Goal: Task Accomplishment & Management: Use online tool/utility

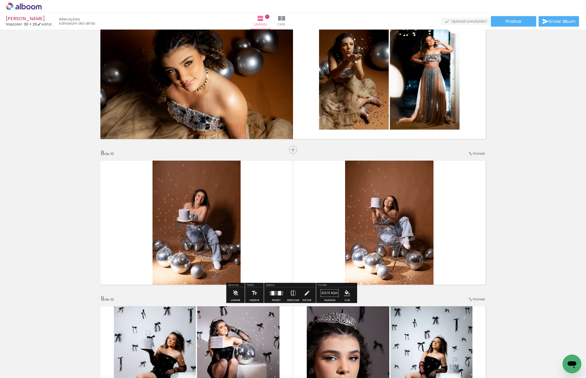
scroll to position [849, 0]
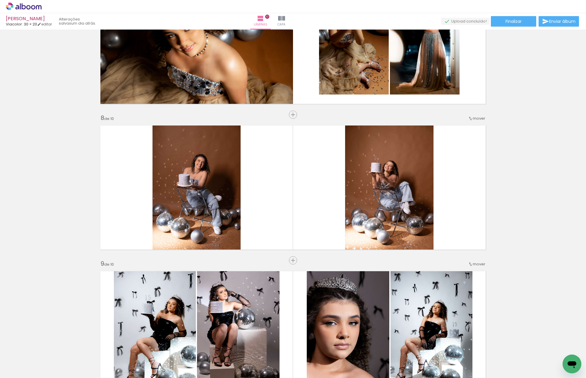
scroll to position [936, 0]
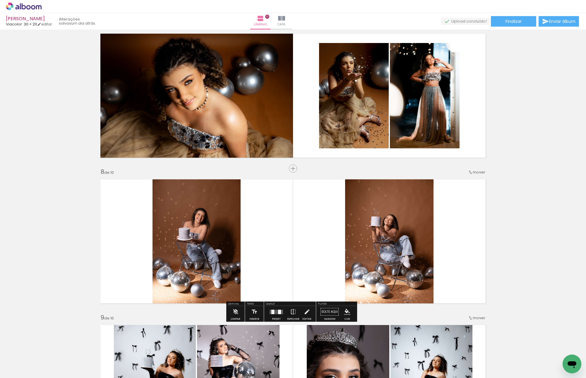
scroll to position [878, 0]
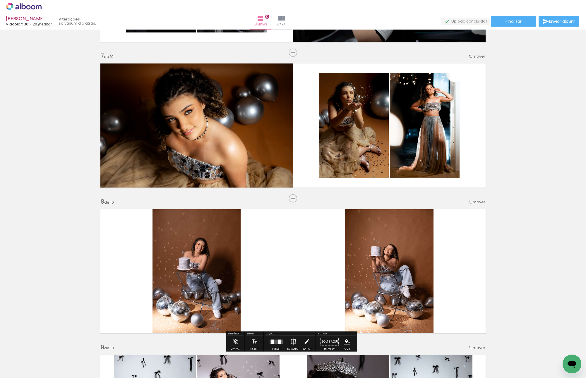
scroll to position [849, 0]
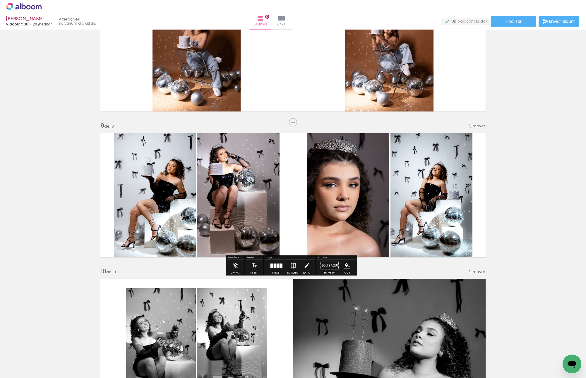
scroll to position [966, 0]
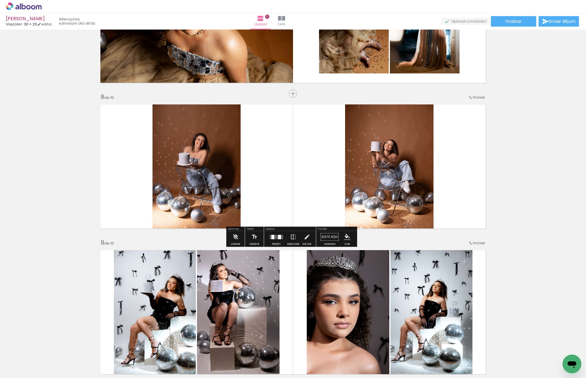
click at [261, 200] on quentale-layouter at bounding box center [293, 166] width 392 height 131
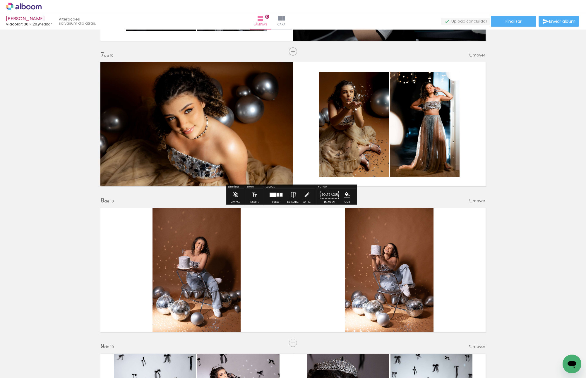
scroll to position [849, 0]
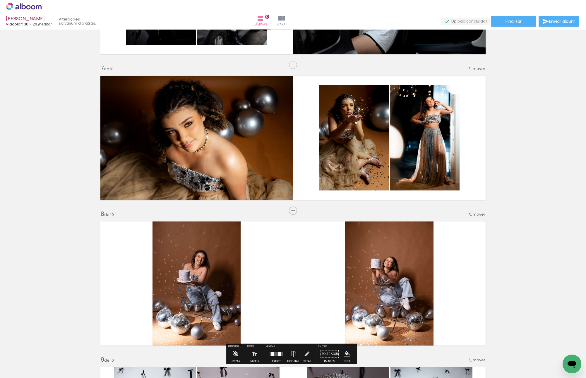
click at [290, 211] on div "Inserir lâmina" at bounding box center [293, 210] width 32 height 7
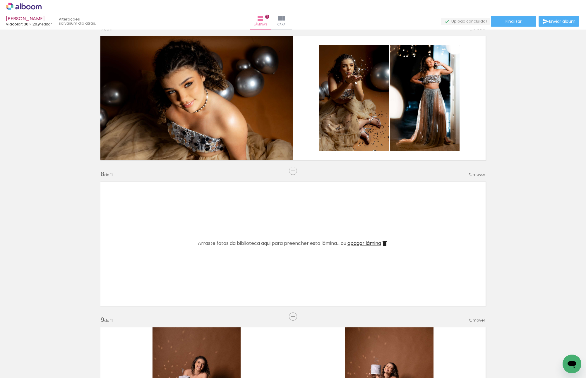
scroll to position [907, 0]
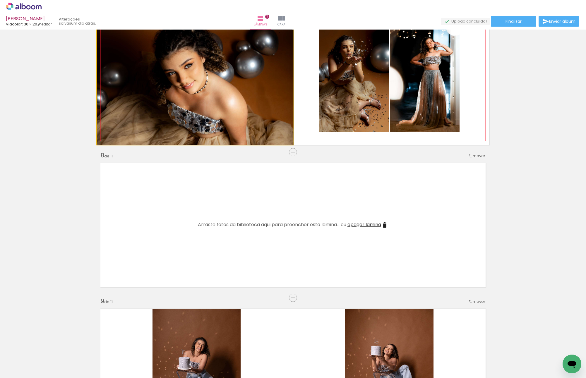
drag, startPoint x: 232, startPoint y: 97, endPoint x: 232, endPoint y: 226, distance: 128.8
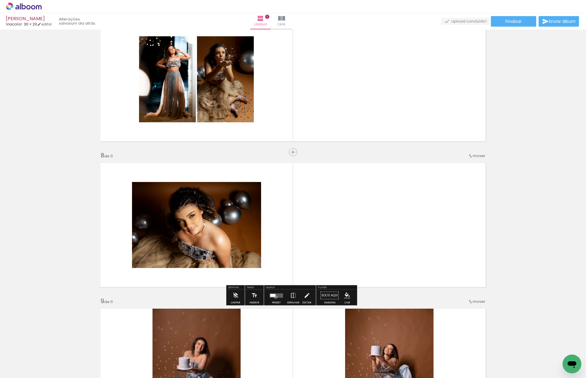
click at [274, 297] on quentale-layouter at bounding box center [276, 295] width 13 height 4
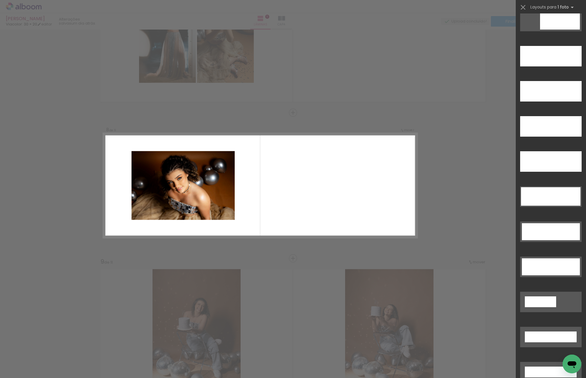
scroll to position [1659, 0]
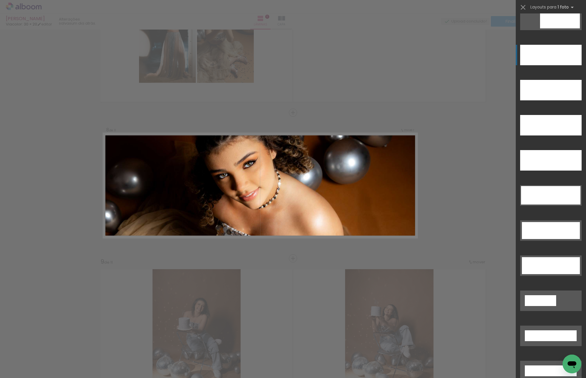
click at [546, 54] on div at bounding box center [550, 55] width 61 height 20
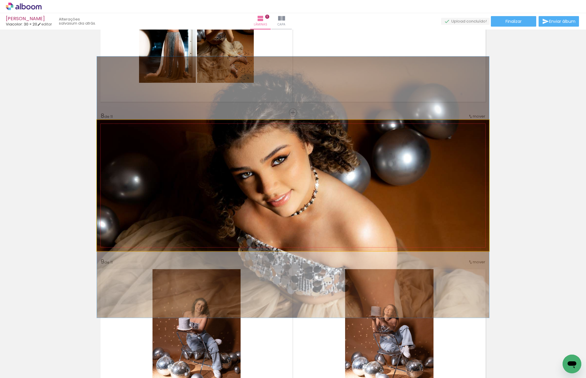
drag, startPoint x: 379, startPoint y: 174, endPoint x: 224, endPoint y: 177, distance: 155.7
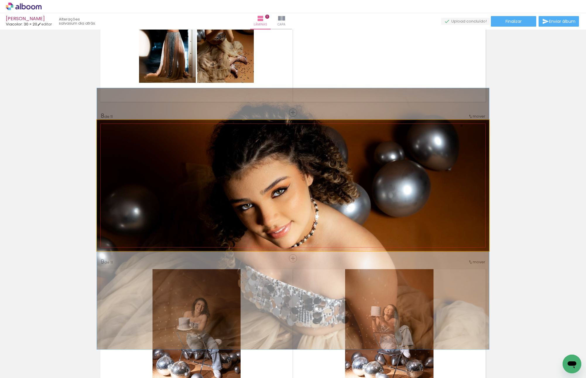
drag, startPoint x: 318, startPoint y: 171, endPoint x: 321, endPoint y: 179, distance: 8.7
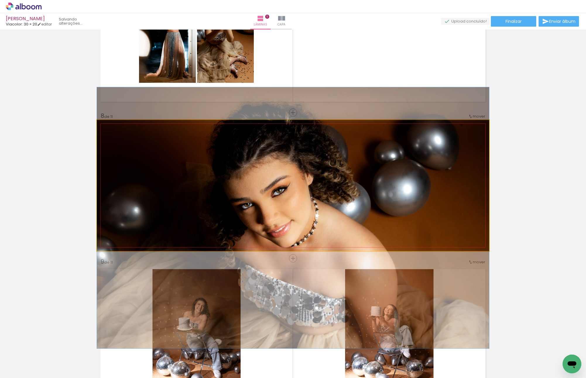
drag, startPoint x: 427, startPoint y: 206, endPoint x: 425, endPoint y: 185, distance: 20.6
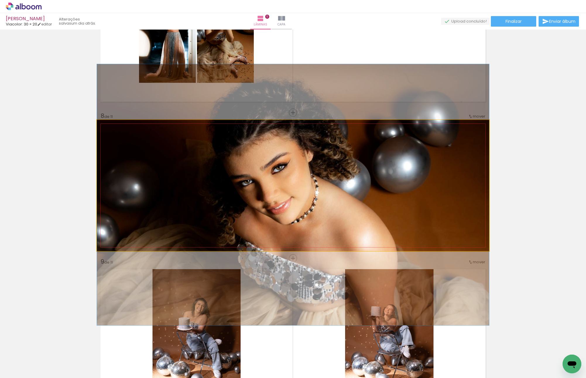
drag, startPoint x: 390, startPoint y: 179, endPoint x: 385, endPoint y: 222, distance: 42.9
click at [435, 164] on quentale-photo at bounding box center [293, 185] width 392 height 131
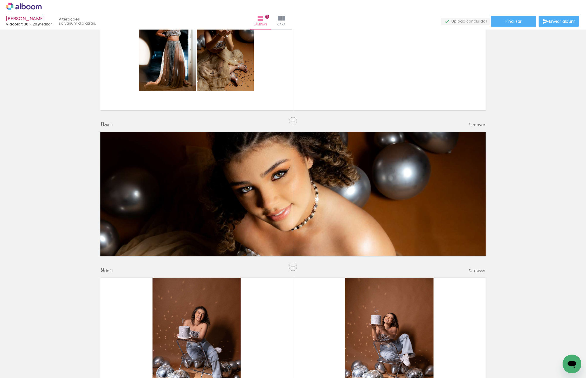
scroll to position [947, 0]
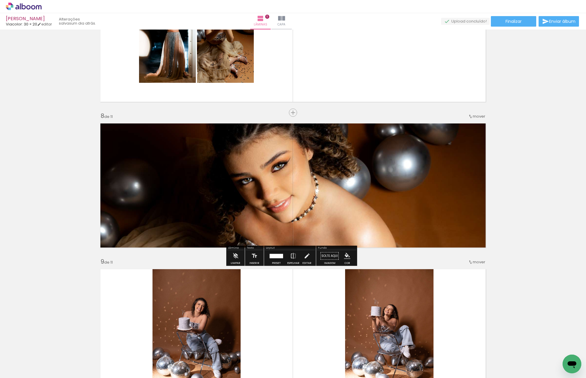
click at [271, 258] on div at bounding box center [276, 256] width 16 height 12
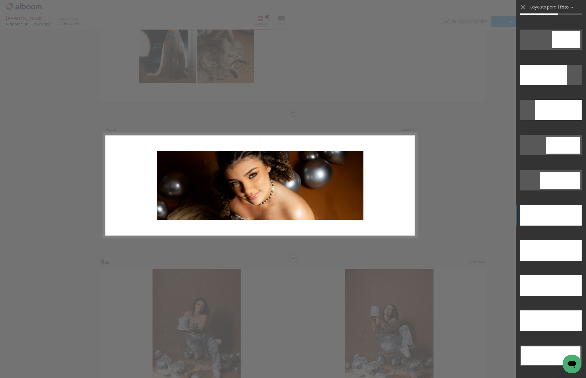
scroll to position [1298, 0]
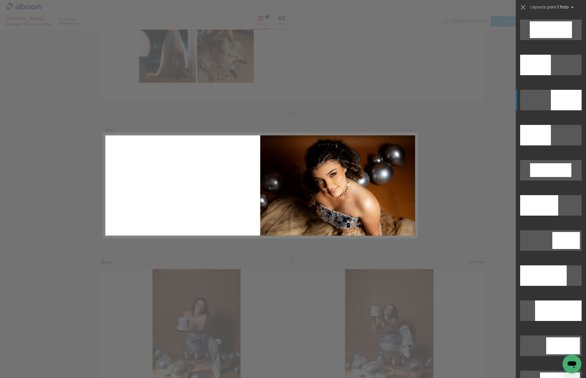
click at [560, 96] on div at bounding box center [566, 100] width 31 height 20
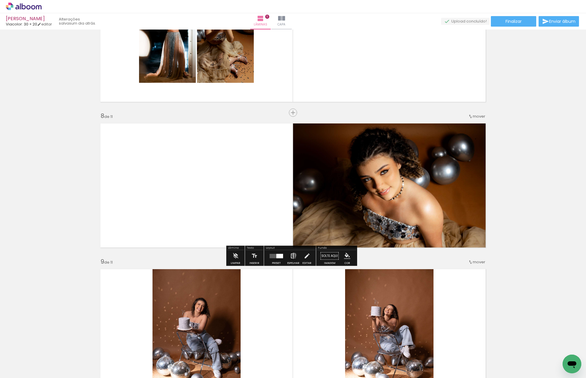
click at [293, 255] on iron-icon at bounding box center [293, 256] width 6 height 12
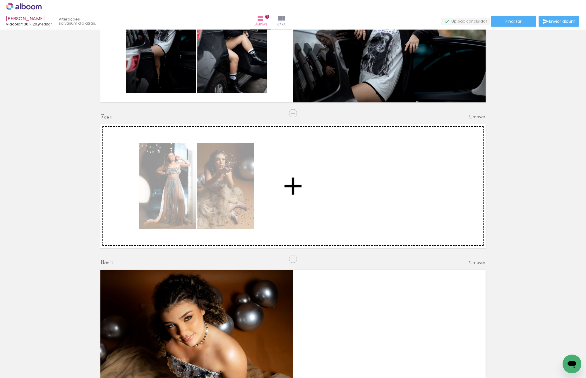
drag, startPoint x: 205, startPoint y: 207, endPoint x: 354, endPoint y: 152, distance: 158.7
click at [354, 152] on div "Inserir lâmina 1 de 11 Inserir lâmina 2 de 11 Inserir lâmina 3 de 11 Inserir lâ…" at bounding box center [293, 105] width 586 height 1749
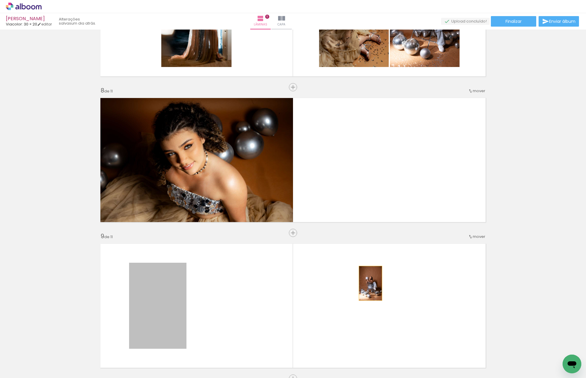
scroll to position [859, 0]
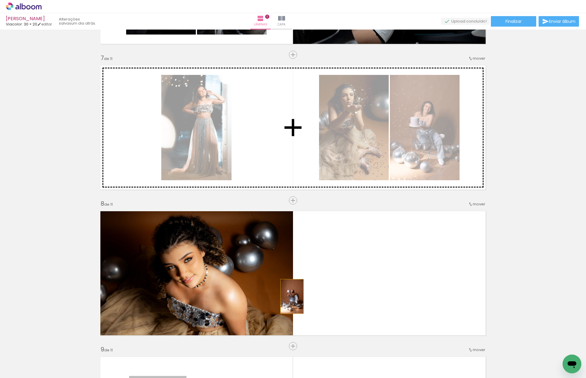
drag, startPoint x: 169, startPoint y: 246, endPoint x: 287, endPoint y: 105, distance: 184.2
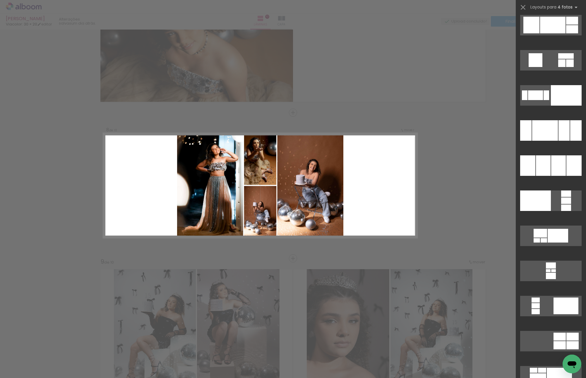
scroll to position [8094, 0]
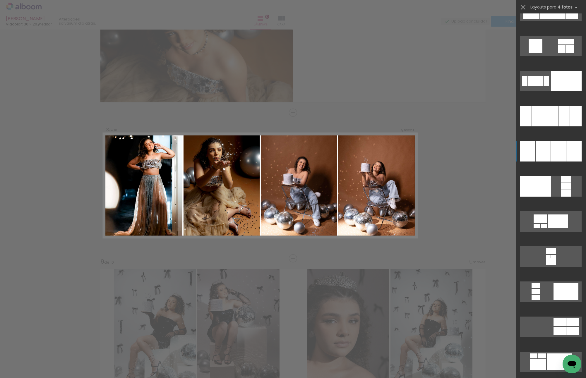
click at [558, 150] on div at bounding box center [558, 151] width 15 height 20
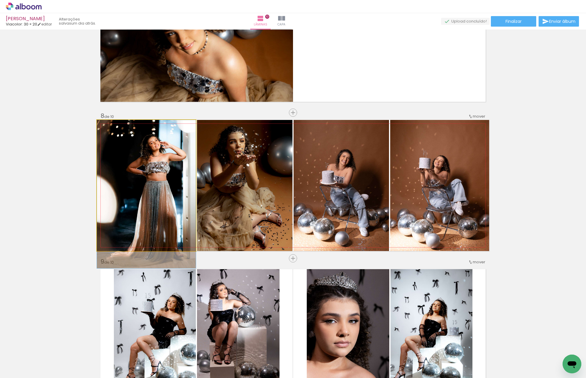
drag, startPoint x: 165, startPoint y: 169, endPoint x: 159, endPoint y: 179, distance: 11.4
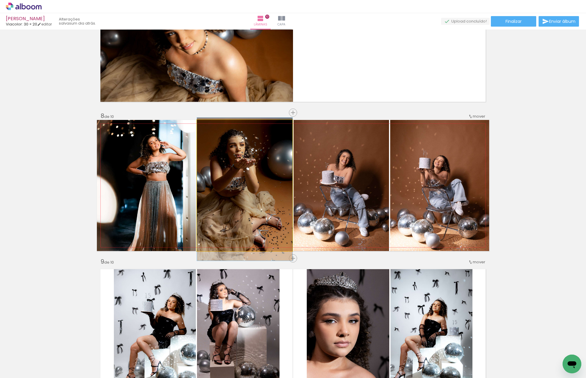
drag, startPoint x: 242, startPoint y: 187, endPoint x: 242, endPoint y: 192, distance: 5.0
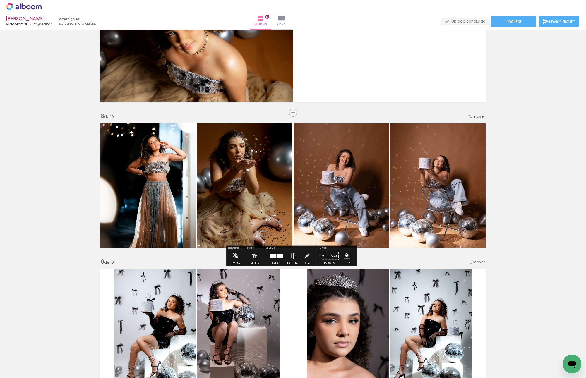
click at [372, 171] on quentale-photo at bounding box center [341, 185] width 95 height 131
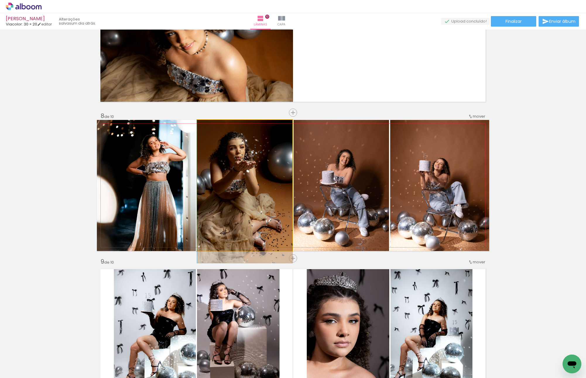
drag, startPoint x: 235, startPoint y: 167, endPoint x: 236, endPoint y: 174, distance: 7.4
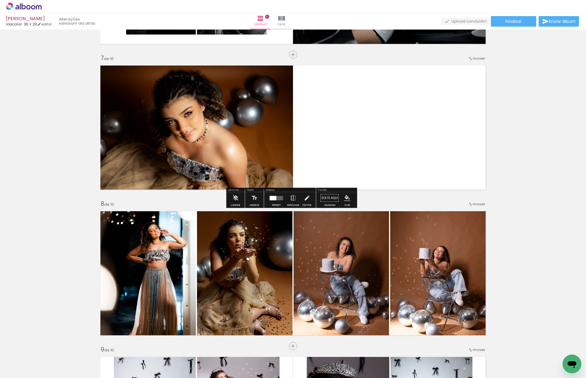
scroll to position [771, 0]
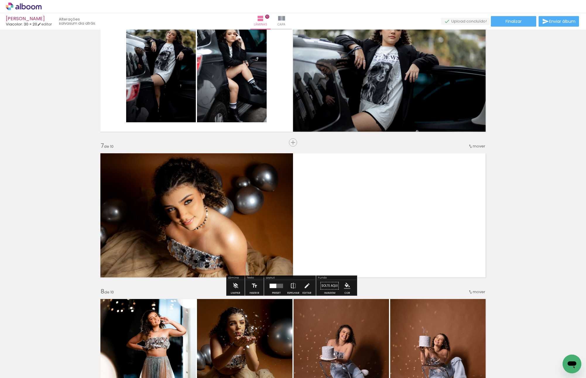
click at [409, 200] on quentale-layouter at bounding box center [293, 215] width 392 height 131
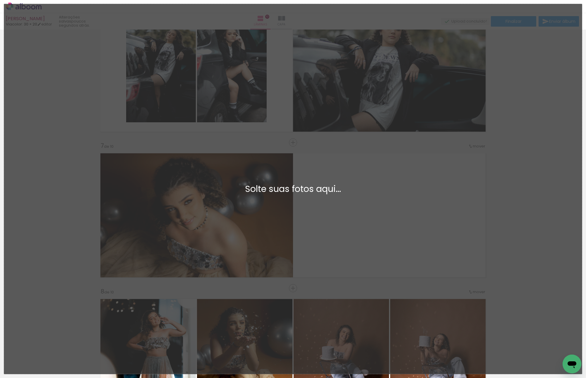
scroll to position [8094, 0]
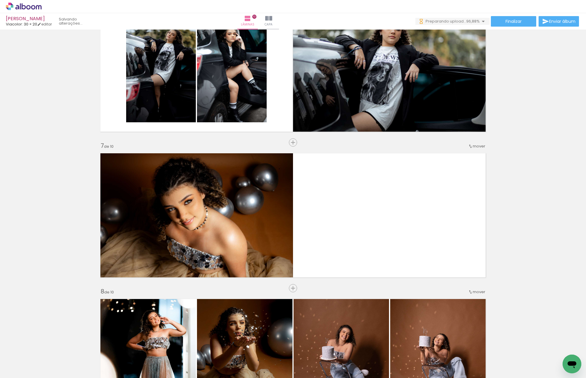
scroll to position [0, 513]
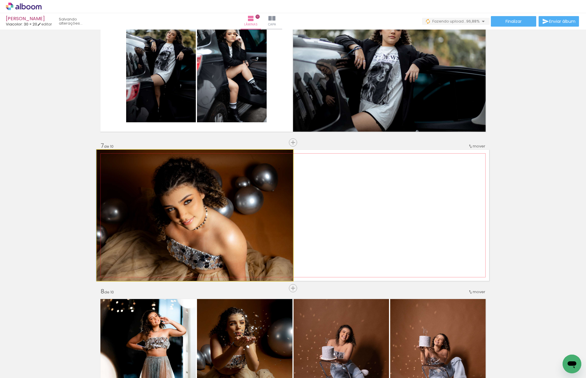
drag, startPoint x: 230, startPoint y: 220, endPoint x: 32, endPoint y: 194, distance: 200.1
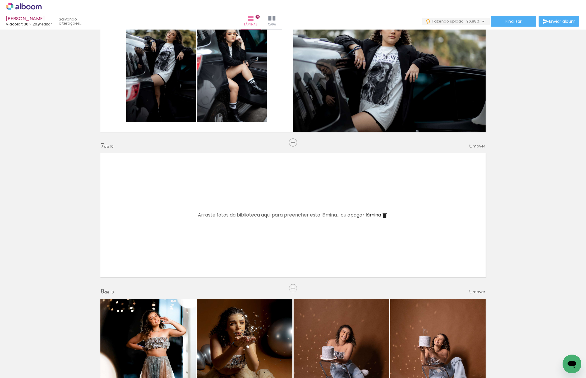
drag, startPoint x: 558, startPoint y: 357, endPoint x: 315, endPoint y: 207, distance: 285.4
click at [315, 207] on quentale-workspace at bounding box center [293, 189] width 586 height 378
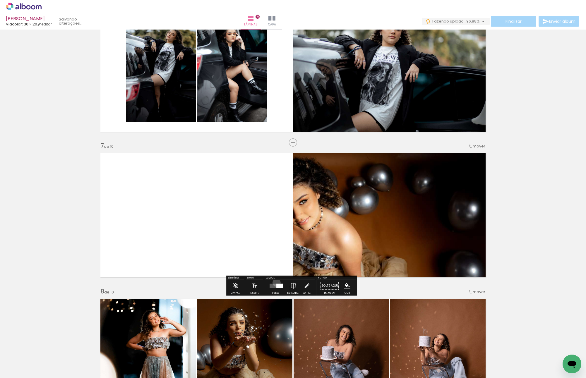
click at [275, 282] on div at bounding box center [276, 286] width 16 height 12
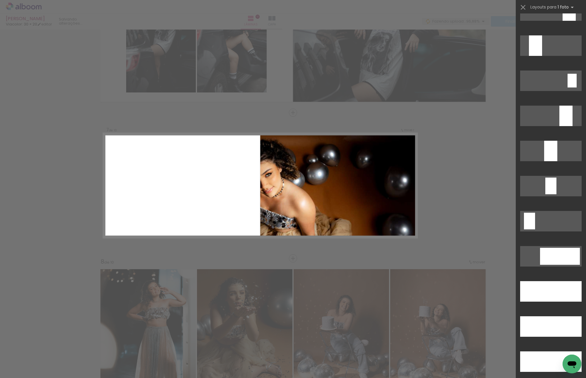
scroll to position [1707, 0]
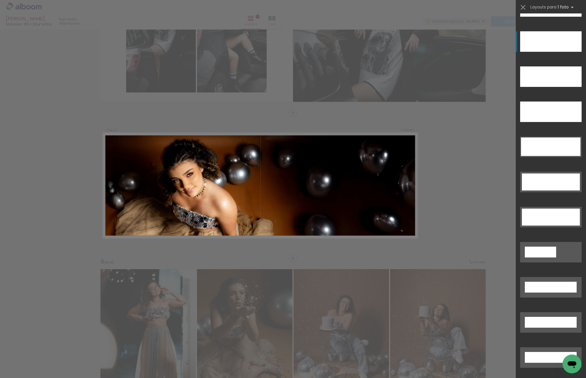
click at [550, 39] on div at bounding box center [550, 41] width 61 height 20
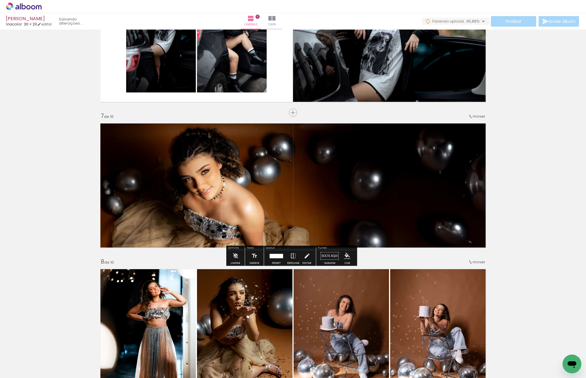
click at [533, 124] on div "Inserir lâmina 1 de 10 Inserir lâmina 2 de 10 Inserir lâmina 3 de 10 Inserir lâ…" at bounding box center [293, 32] width 586 height 1603
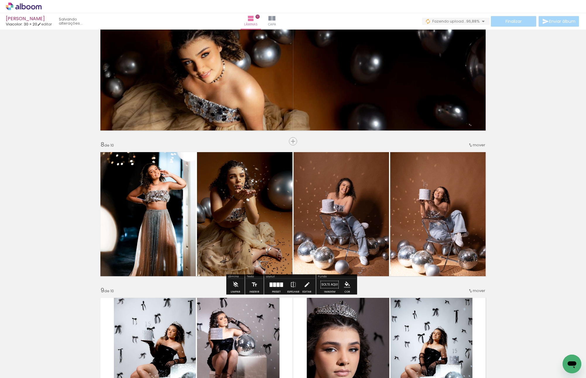
click at [473, 145] on span "mover" at bounding box center [479, 145] width 13 height 6
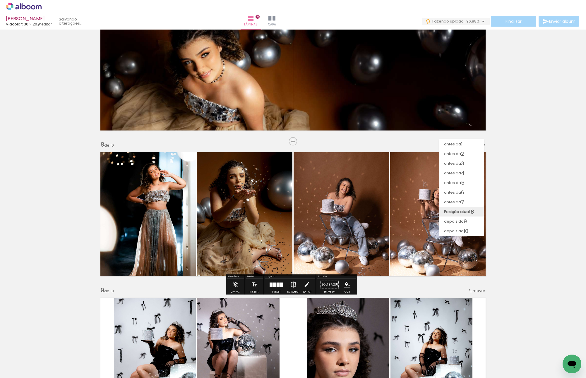
click at [458, 207] on span "Posição atual:" at bounding box center [457, 212] width 27 height 10
click at [458, 200] on span "antes da" at bounding box center [452, 202] width 17 height 10
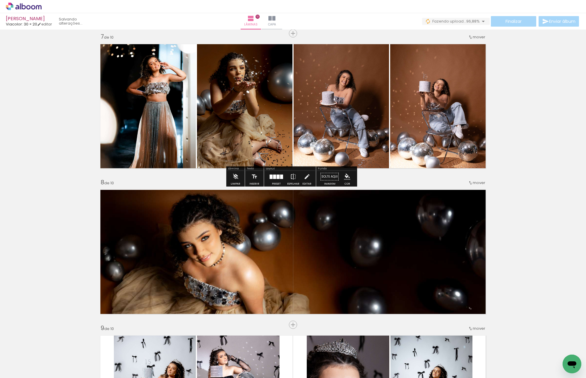
scroll to position [859, 0]
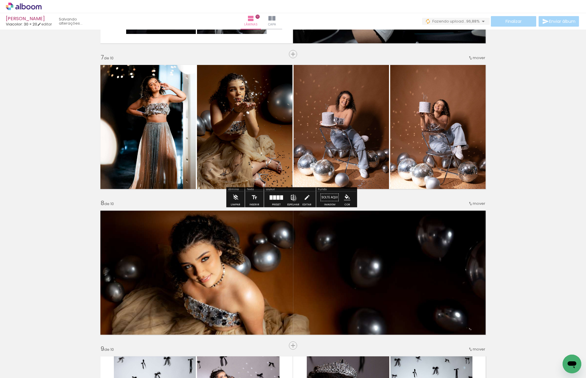
click at [293, 198] on iron-icon at bounding box center [293, 198] width 6 height 12
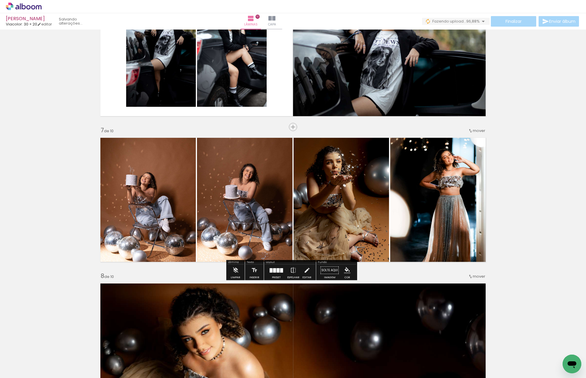
scroll to position [830, 0]
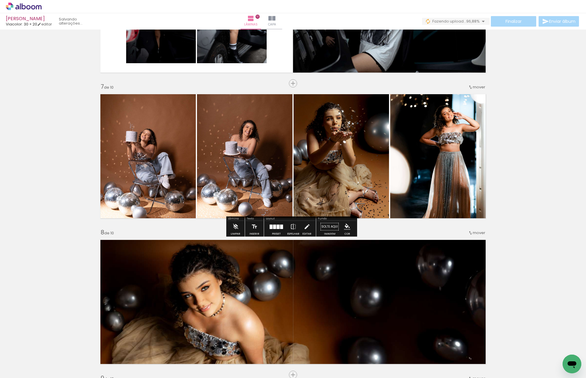
drag, startPoint x: 158, startPoint y: 154, endPoint x: 207, endPoint y: 150, distance: 49.3
click at [0, 0] on slot at bounding box center [0, 0] width 0 height 0
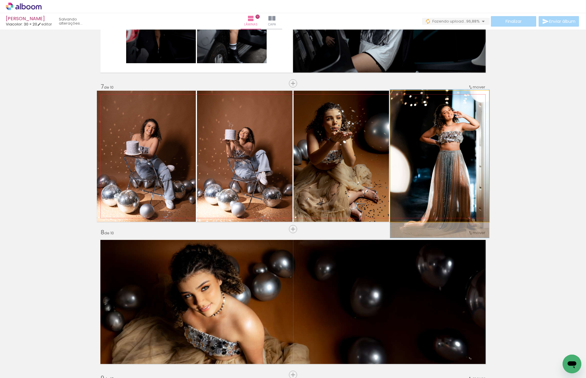
drag, startPoint x: 444, startPoint y: 184, endPoint x: 419, endPoint y: 184, distance: 24.9
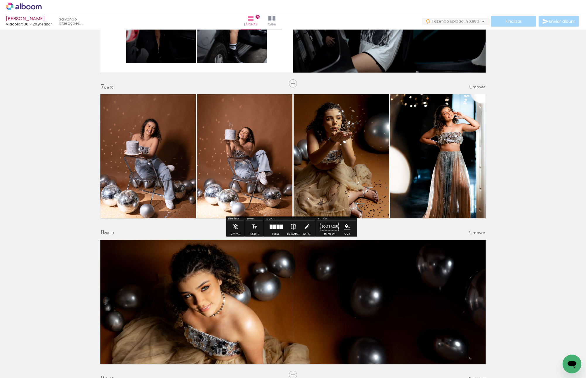
click at [499, 175] on div "Inserir lâmina 1 de 10 Inserir lâmina 2 de 10 Inserir lâmina 3 de 10 Inserir lâ…" at bounding box center [293, 2] width 586 height 1603
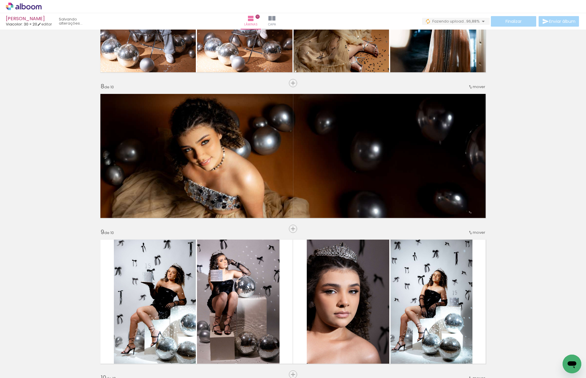
scroll to position [963, 0]
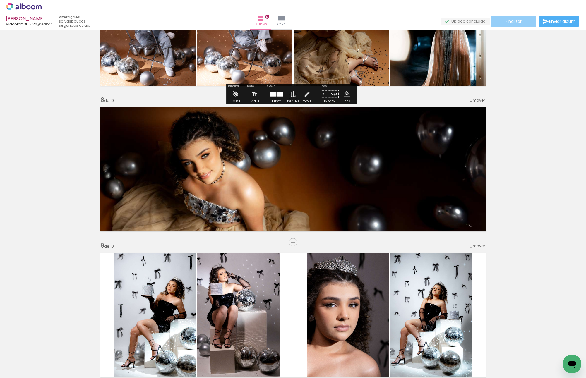
click at [528, 18] on paper-button "Finalizar" at bounding box center [513, 21] width 45 height 11
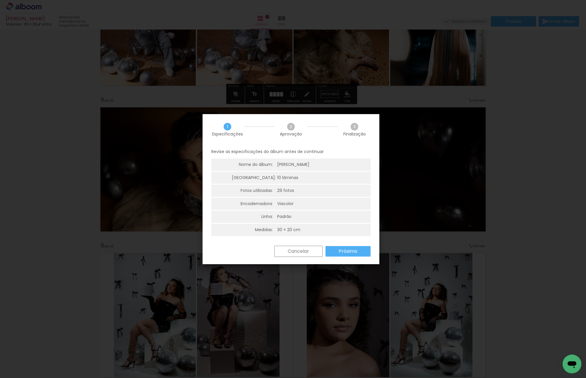
click at [0, 0] on slot "Próximo" at bounding box center [0, 0] width 0 height 0
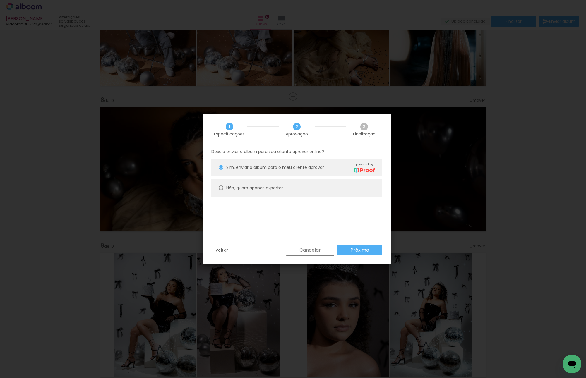
click at [0, 0] on slot "Não, quero apenas exportar" at bounding box center [0, 0] width 0 height 0
type paper-radio-button "on"
click at [373, 264] on div "Voltar Cancelar Próximo" at bounding box center [296, 255] width 188 height 20
click at [0, 0] on slot "Próximo" at bounding box center [0, 0] width 0 height 0
type input "Alta, 300 DPI"
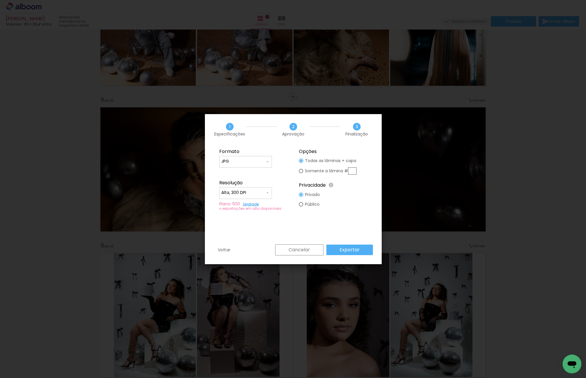
click at [361, 254] on paper-button "Exportar" at bounding box center [349, 250] width 47 height 11
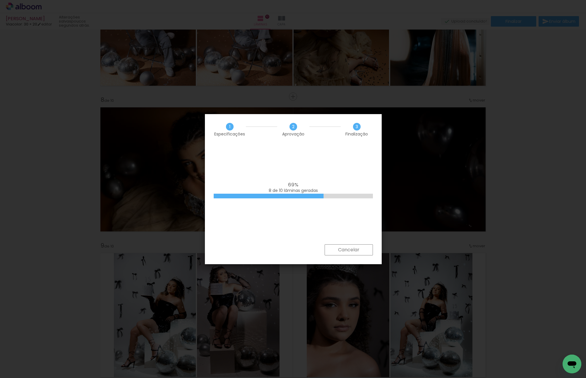
scroll to position [0, 513]
click at [334, 186] on div "100% Empilhando lâminas" at bounding box center [293, 188] width 159 height 12
click at [235, 175] on div "100% Empilhando lâminas" at bounding box center [293, 194] width 177 height 99
click at [365, 159] on div "100% Empilhando lâminas" at bounding box center [293, 194] width 177 height 99
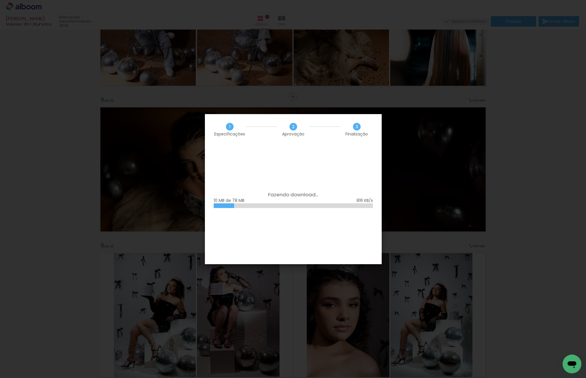
scroll to position [0, 513]
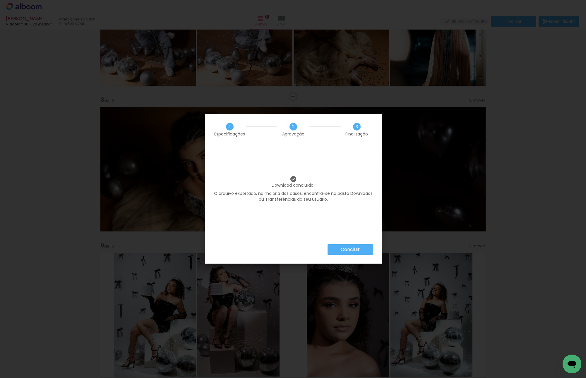
scroll to position [0, 513]
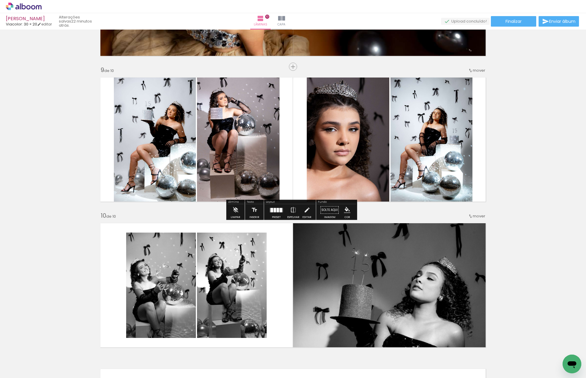
scroll to position [1255, 0]
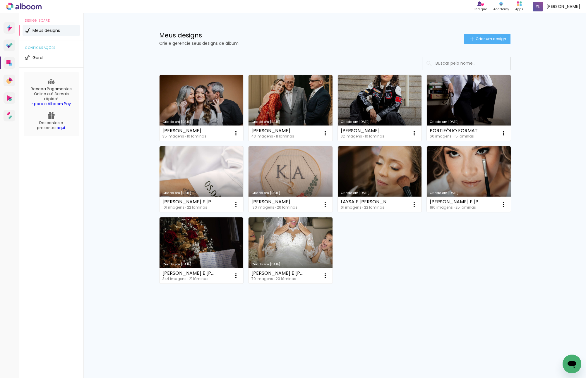
click at [546, 122] on div "Meus designs Crie e gerencie seus designs de álbum Criar um design Criado em [D…" at bounding box center [334, 175] width 502 height 325
drag, startPoint x: 368, startPoint y: 357, endPoint x: 417, endPoint y: 374, distance: 51.4
click at [369, 357] on div "Prosite Website + Landing pages Proof Sistema de seleção e venda de fotos Desig…" at bounding box center [293, 195] width 586 height 365
